Goal: Check status

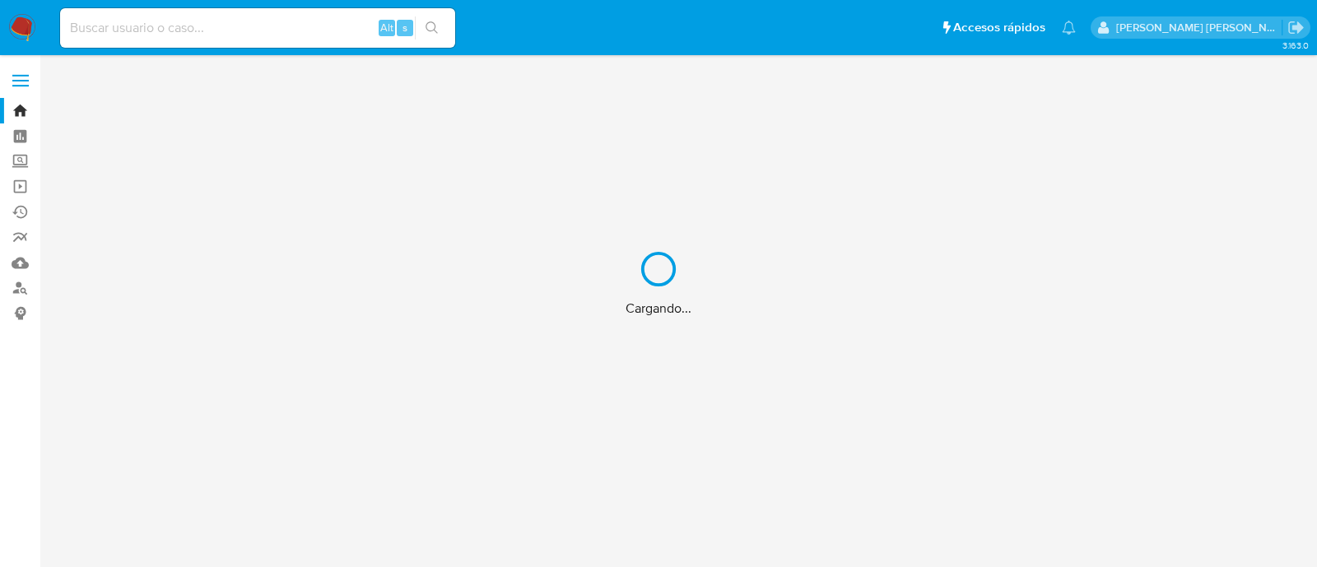
click at [260, 31] on div "Cargando..." at bounding box center [658, 283] width 1317 height 567
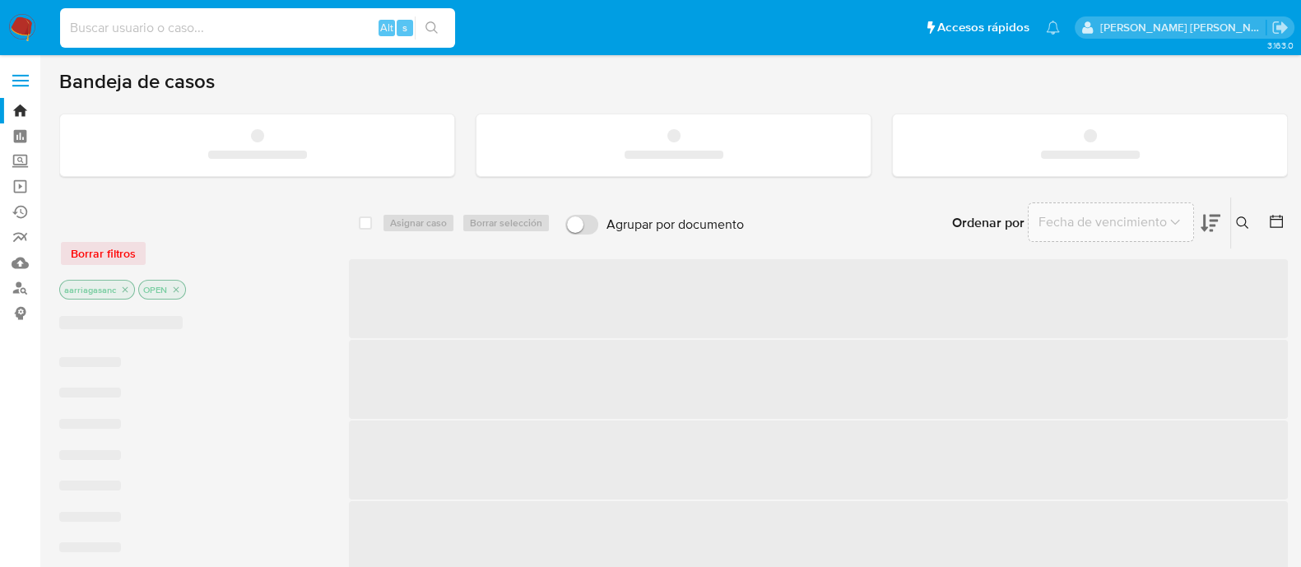
click at [244, 26] on input at bounding box center [257, 27] width 395 height 21
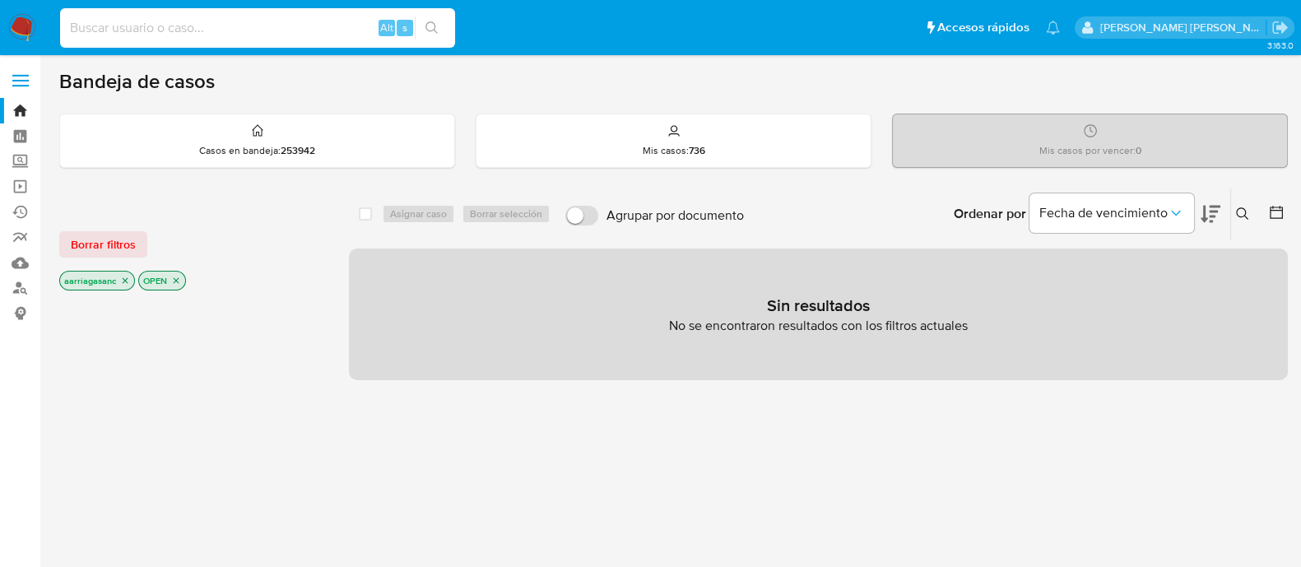
paste input "1133905180"
type input "1133905180"
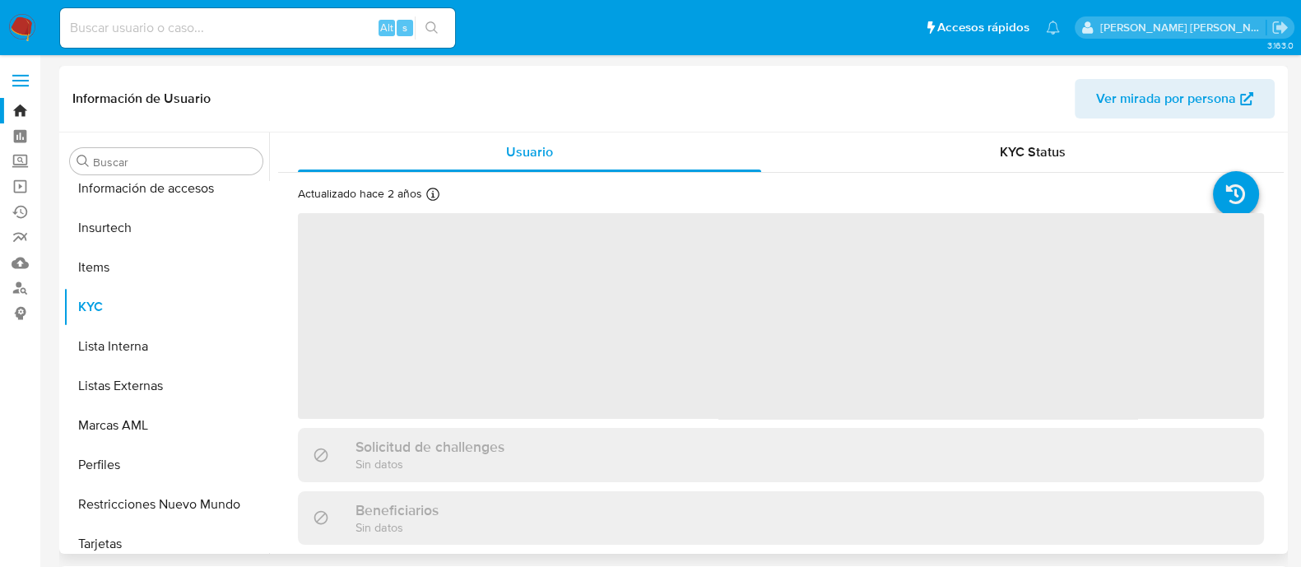
scroll to position [814, 0]
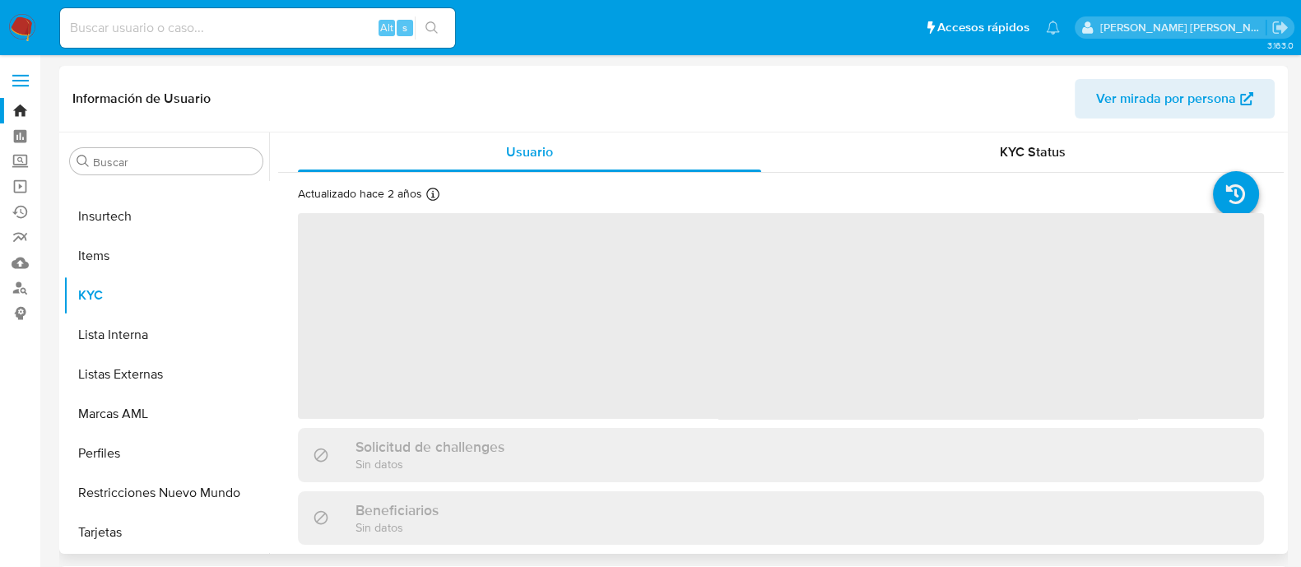
select select "10"
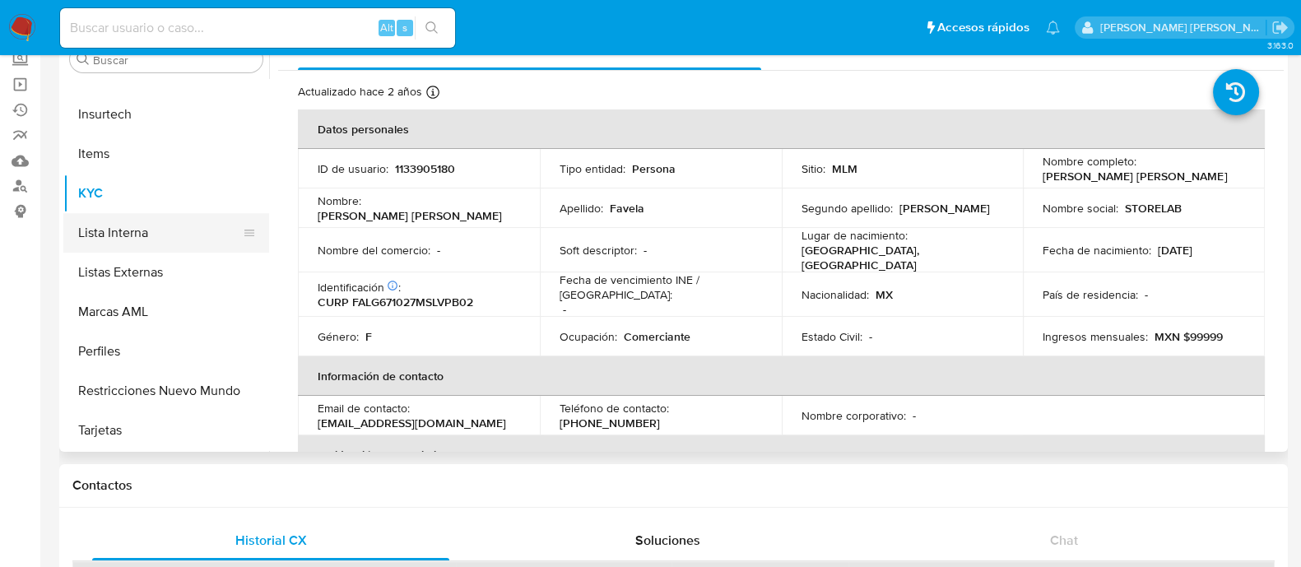
click at [113, 216] on button "Lista Interna" at bounding box center [159, 232] width 193 height 39
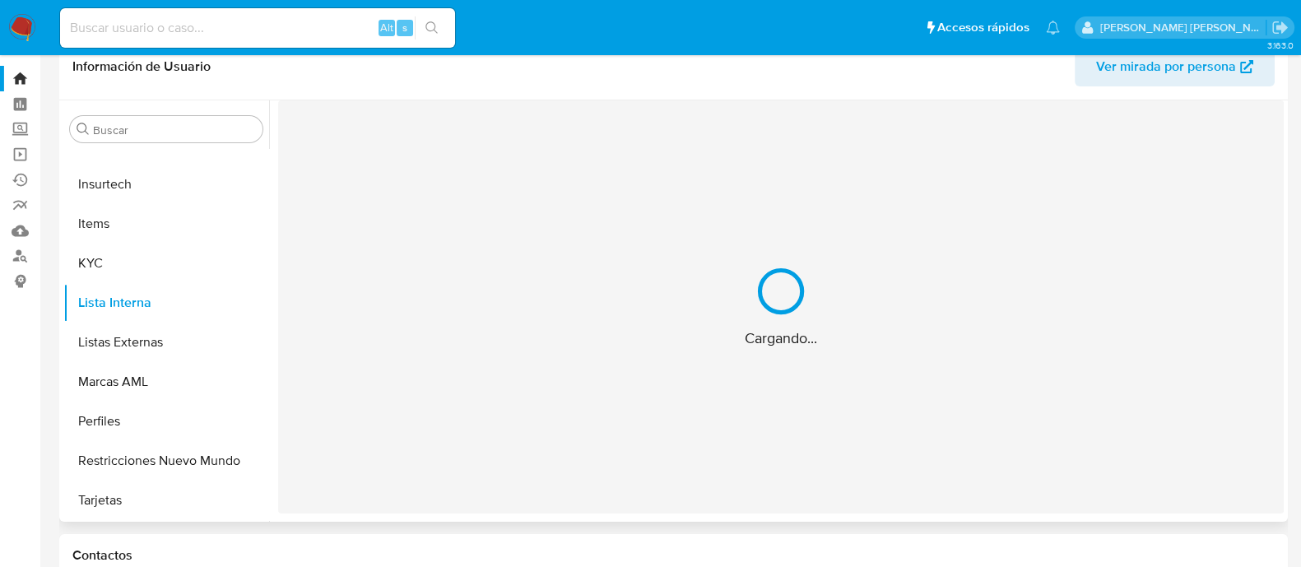
scroll to position [0, 0]
